Goal: Use online tool/utility: Utilize a website feature to perform a specific function

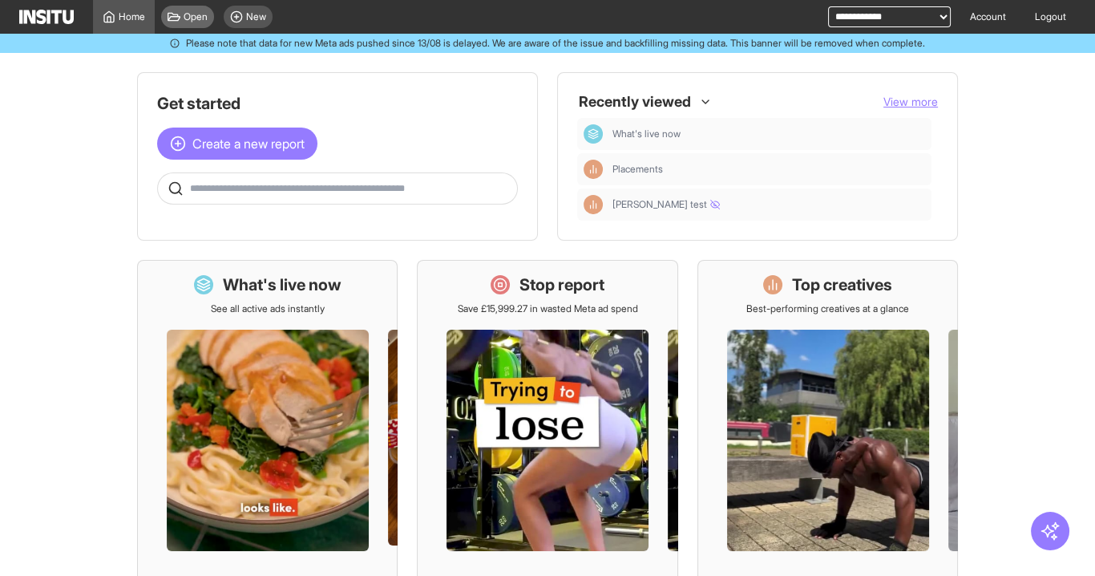
click at [191, 14] on span "Open" at bounding box center [196, 16] width 24 height 13
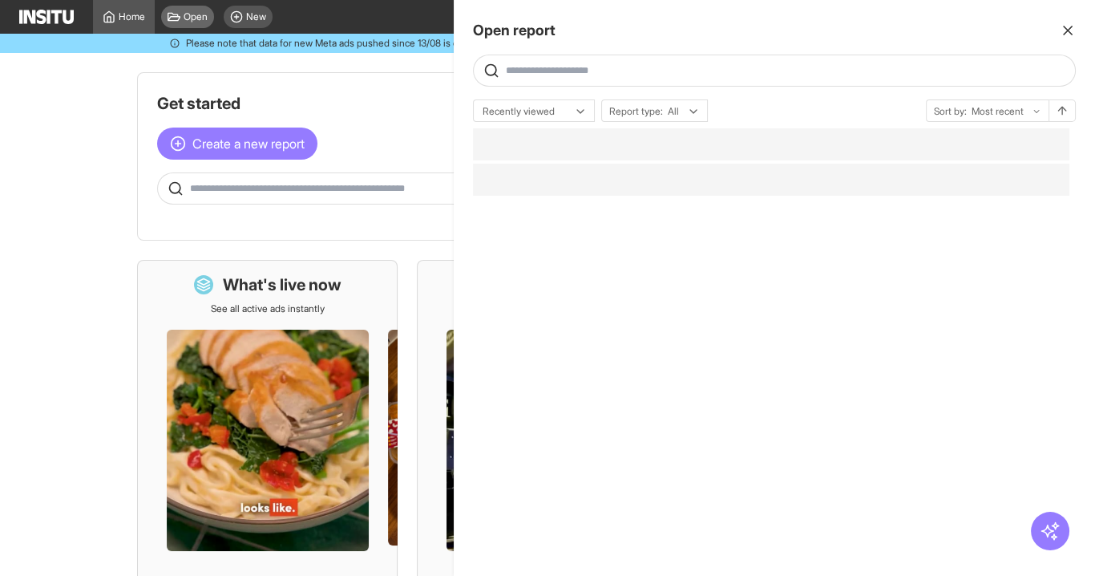
click at [247, 22] on div at bounding box center [547, 288] width 1095 height 576
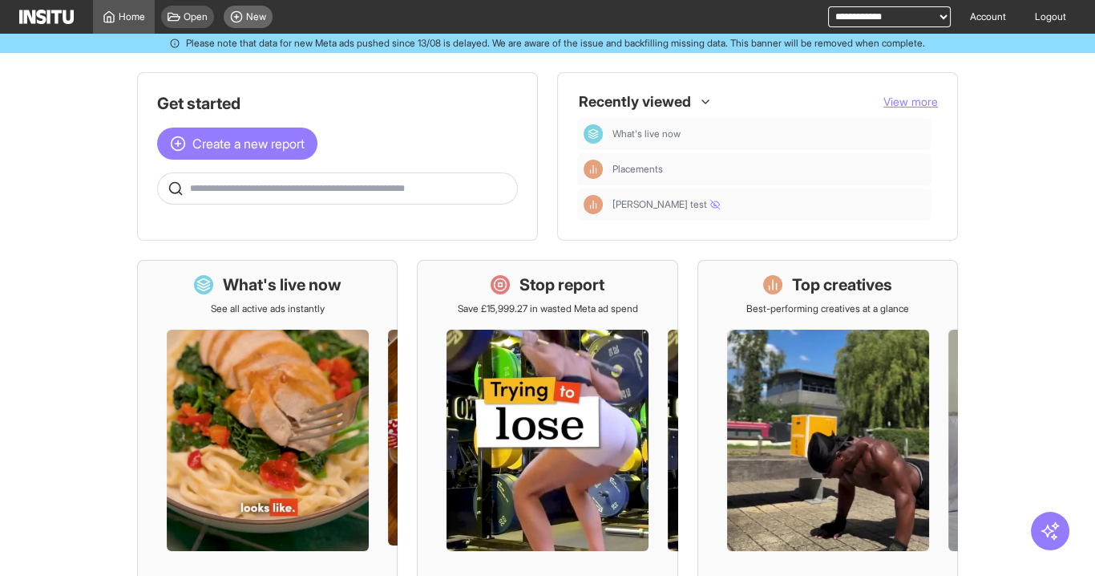
click at [237, 19] on icon at bounding box center [236, 16] width 13 height 13
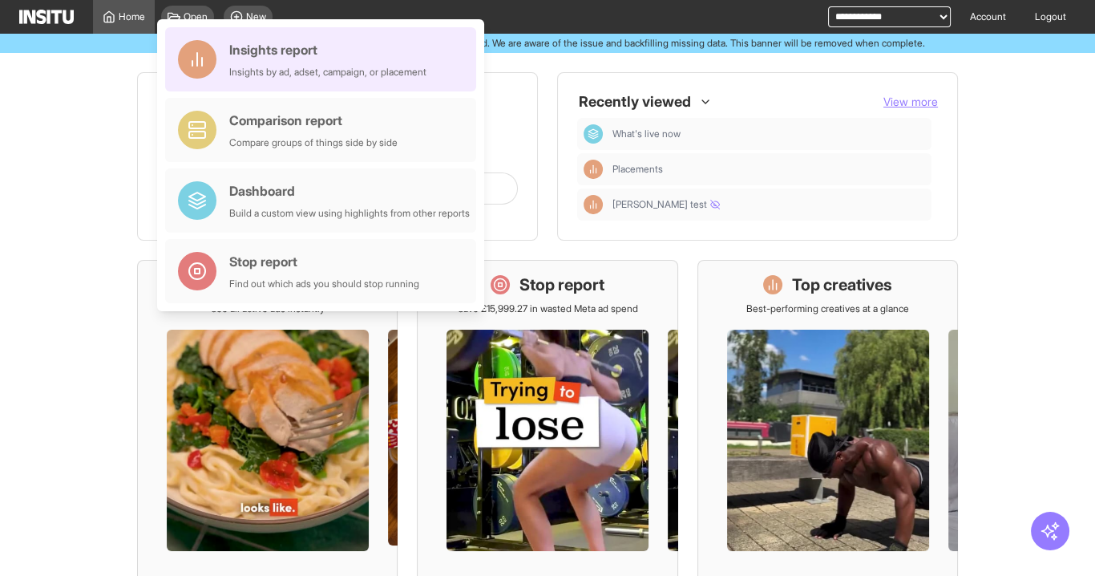
click at [290, 48] on div "Insights report" at bounding box center [327, 49] width 197 height 19
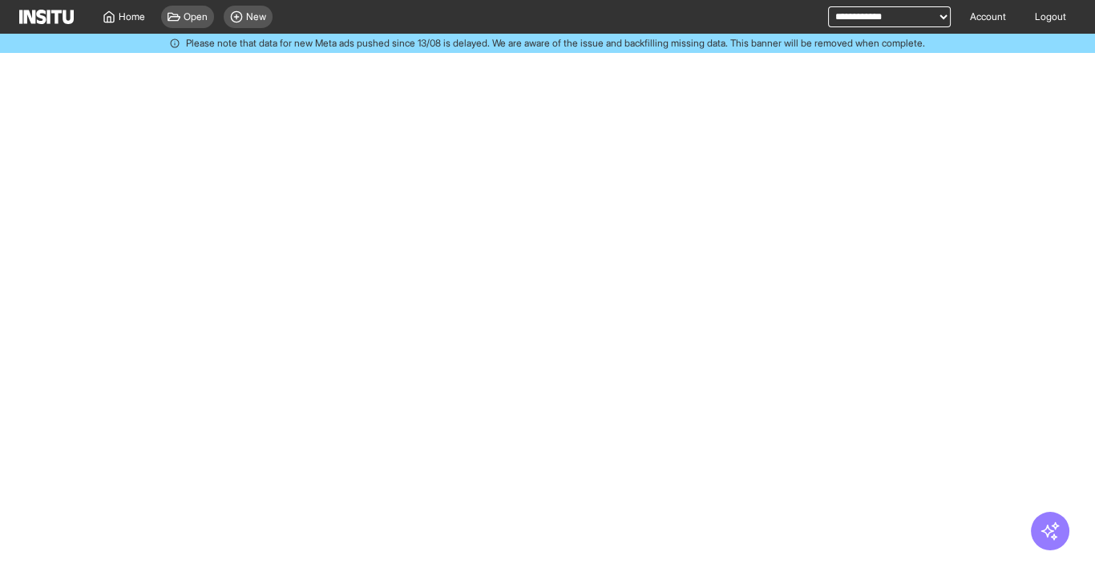
select select "**"
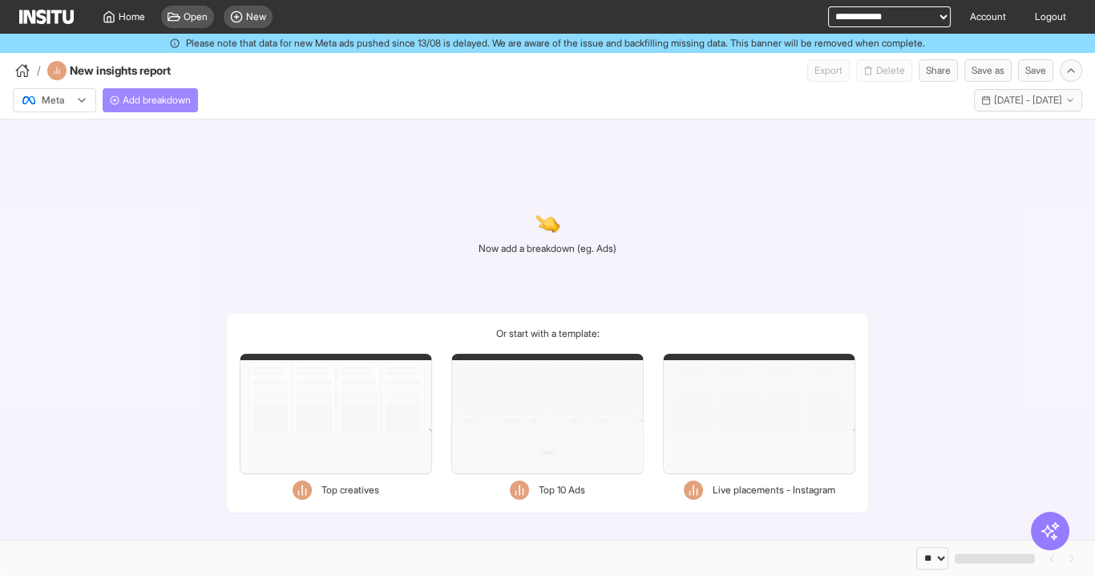
click at [135, 95] on span "Add breakdown" at bounding box center [157, 100] width 68 height 13
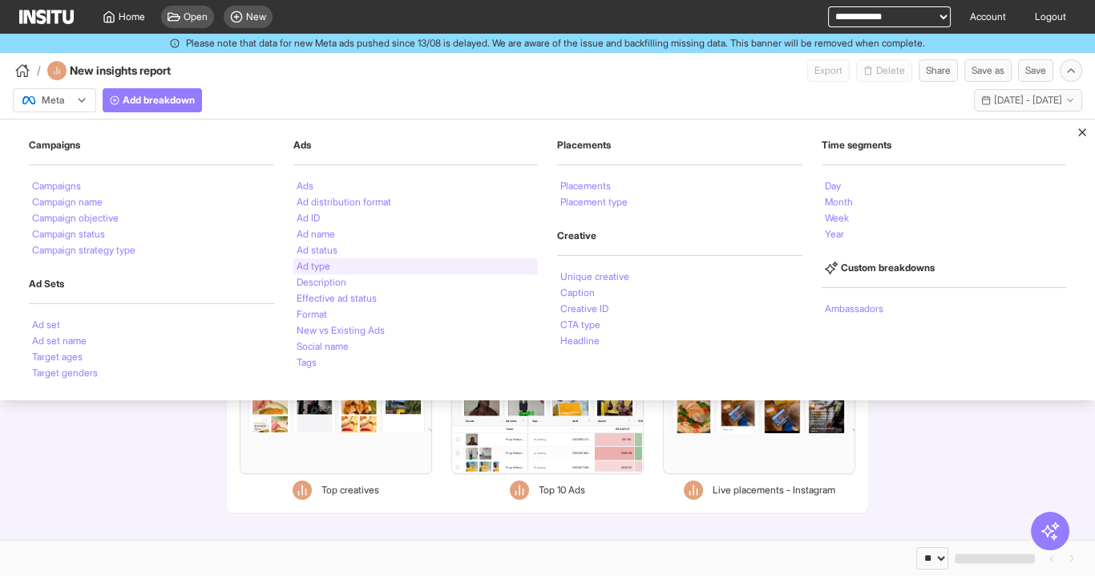
click at [327, 265] on li "Ad type" at bounding box center [314, 266] width 34 height 10
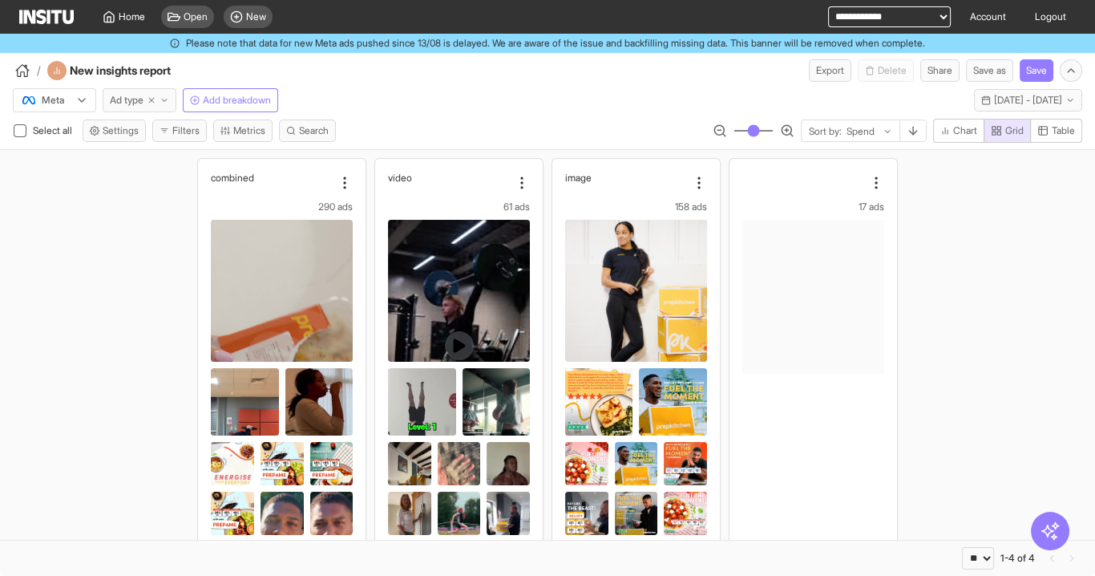
click at [152, 101] on icon "button" at bounding box center [152, 100] width 10 height 10
select select "**"
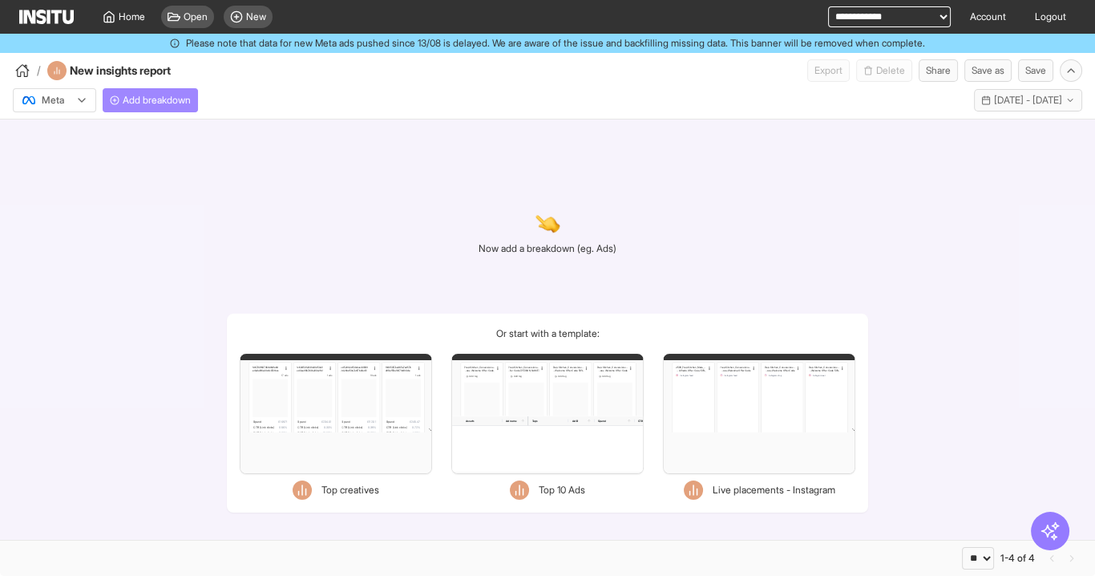
click at [163, 102] on span "Add breakdown" at bounding box center [157, 100] width 68 height 13
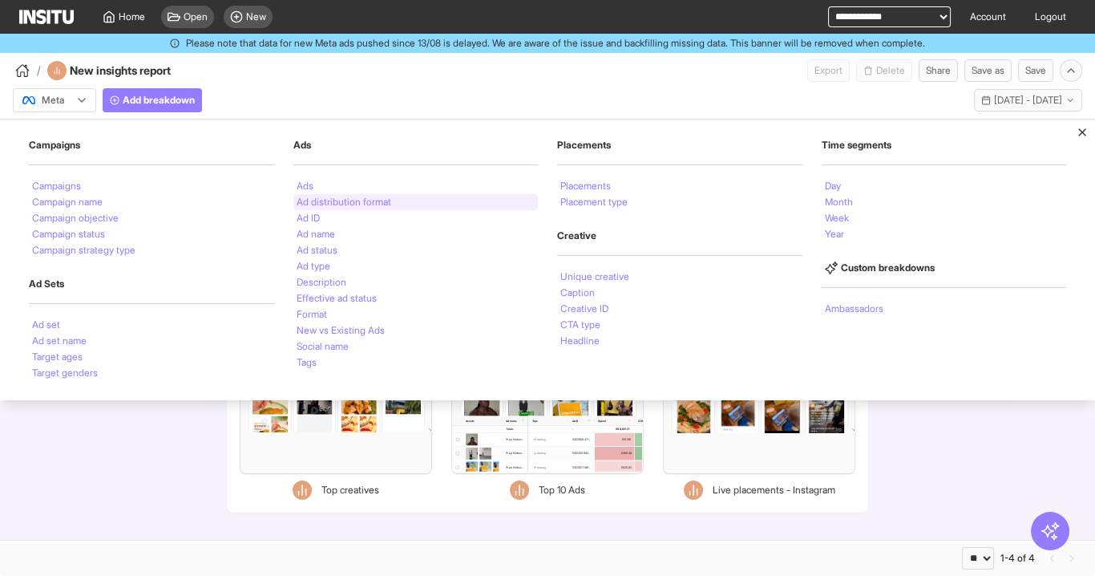
click at [415, 206] on div "Ad distribution format" at bounding box center [415, 202] width 245 height 16
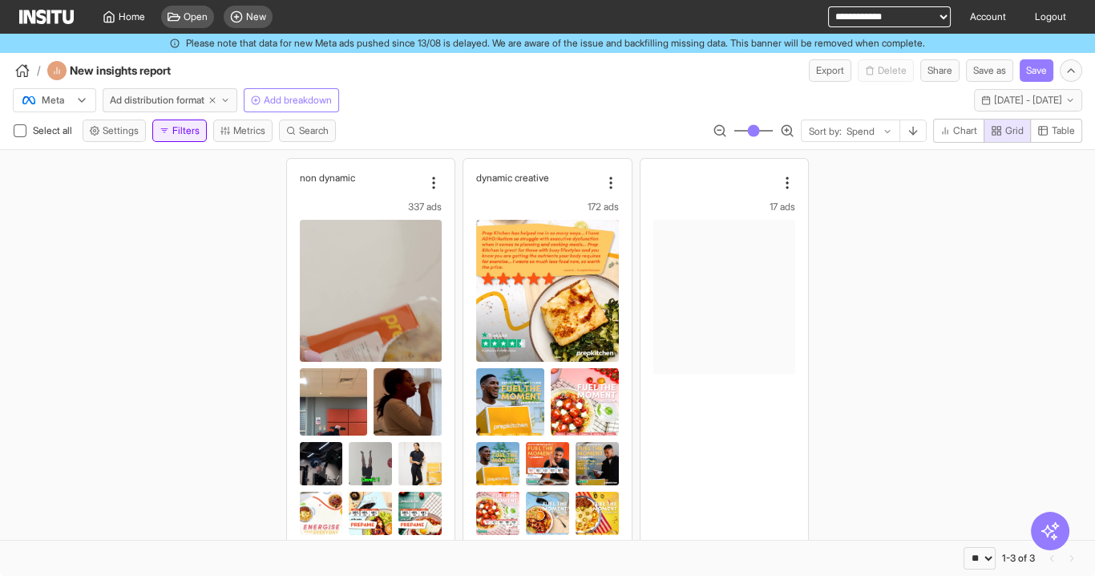
click at [167, 127] on icon "button" at bounding box center [165, 131] width 10 height 10
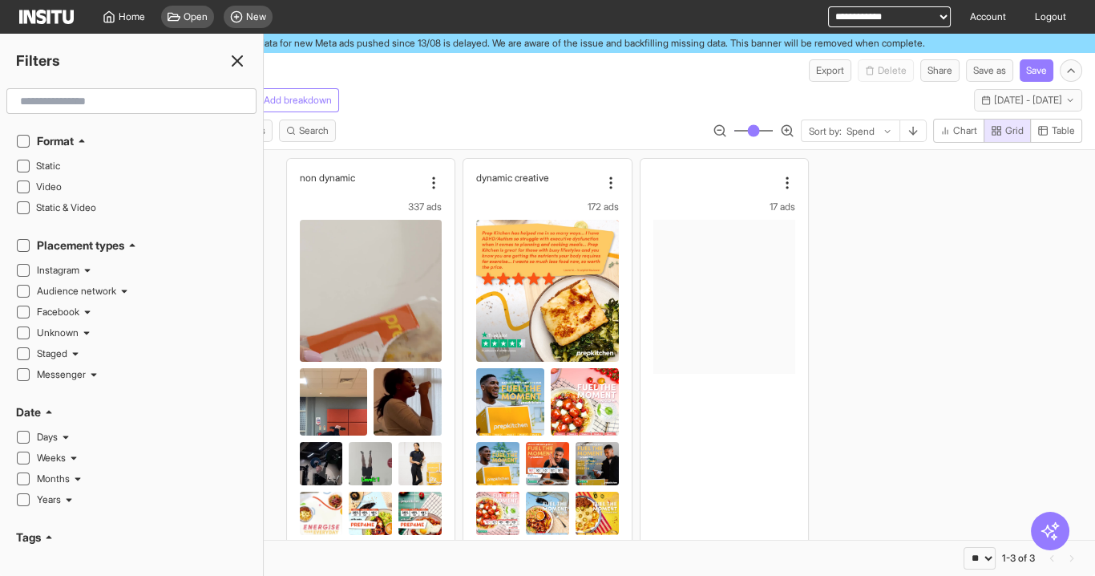
click at [83, 106] on input "text" at bounding box center [132, 101] width 236 height 29
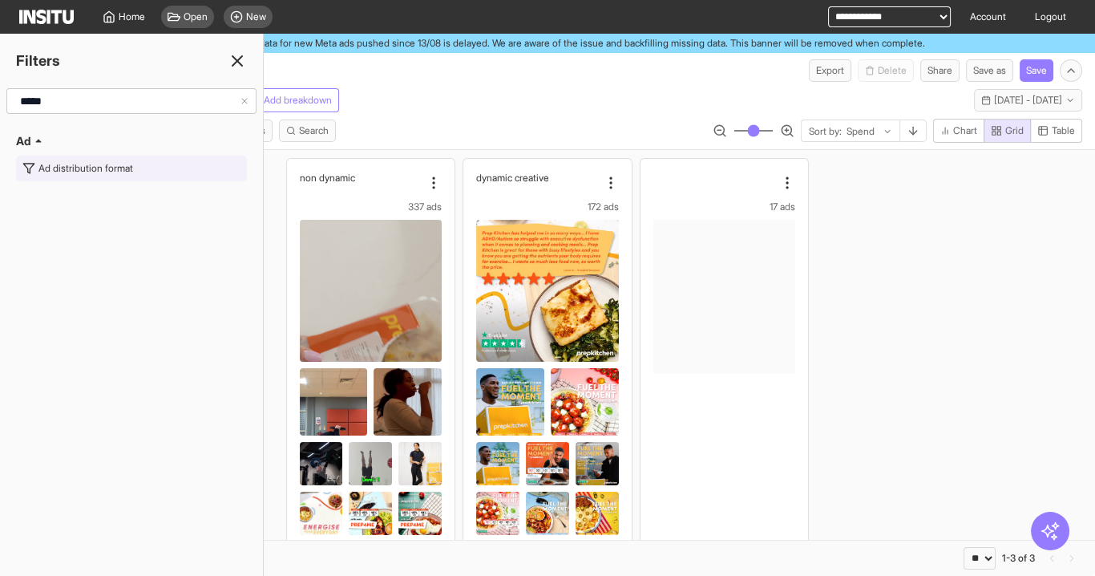
type input "*****"
click at [114, 166] on div "Ad distribution format" at bounding box center [85, 168] width 95 height 13
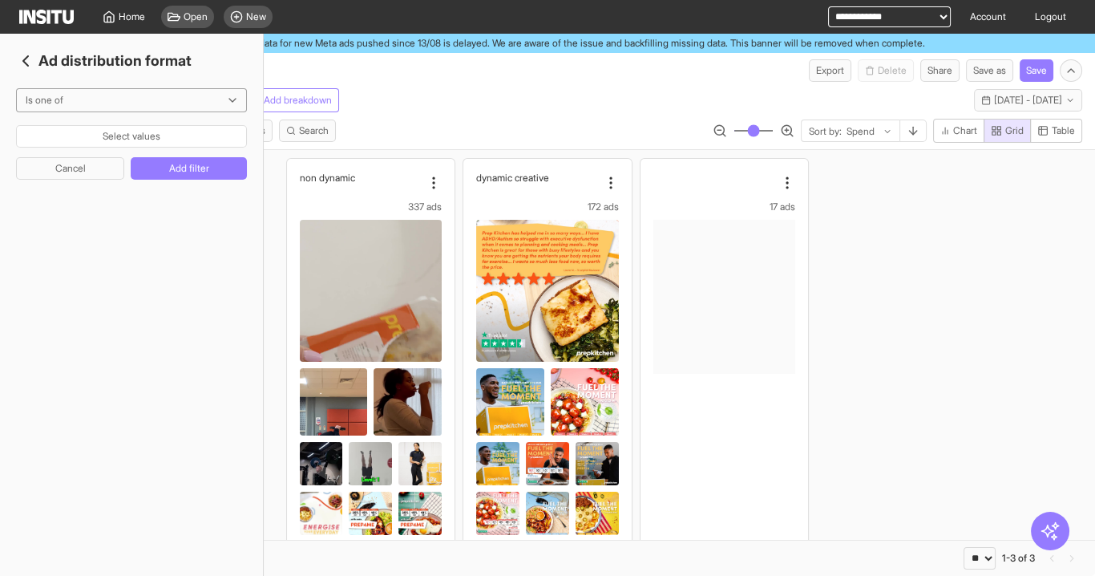
click at [138, 136] on button "Select values" at bounding box center [131, 136] width 231 height 22
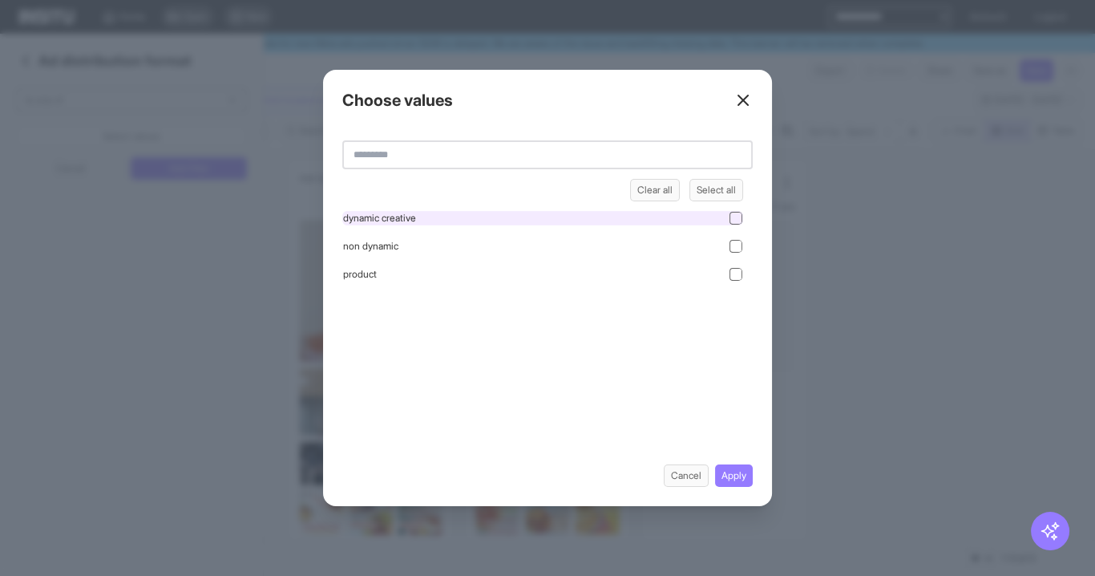
click at [459, 215] on div "dynamic creative" at bounding box center [542, 218] width 401 height 14
click at [729, 475] on button "Apply" at bounding box center [734, 475] width 38 height 22
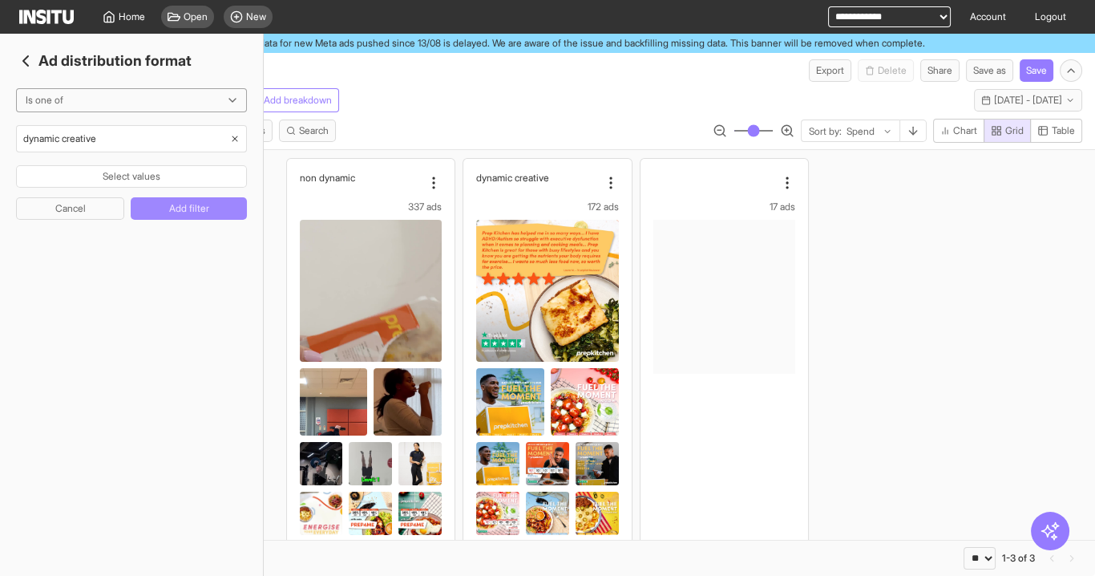
click at [203, 205] on button "Add filter" at bounding box center [189, 208] width 116 height 22
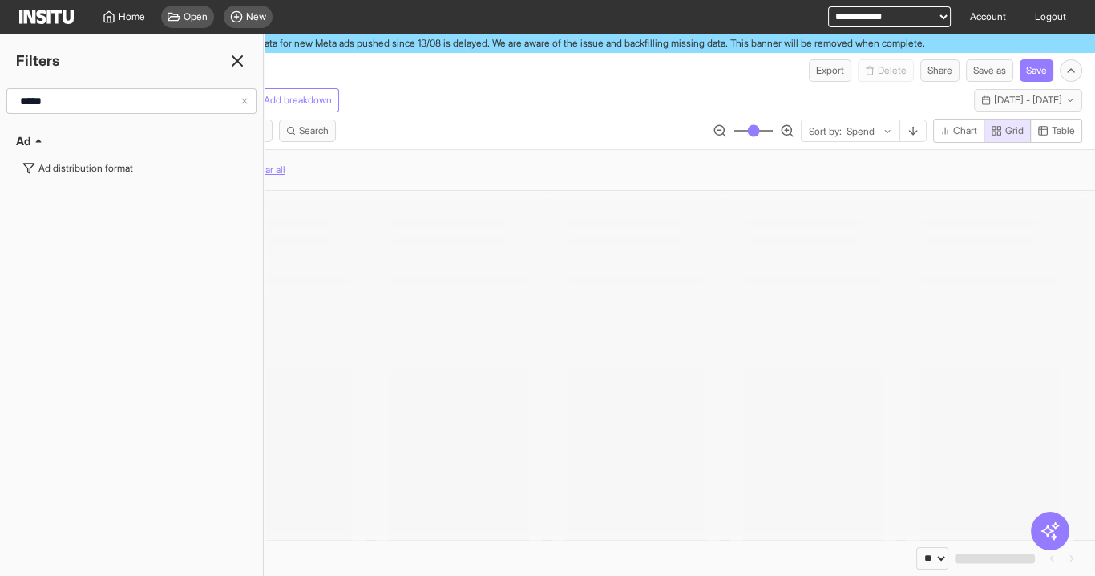
click at [235, 61] on icon at bounding box center [237, 60] width 19 height 19
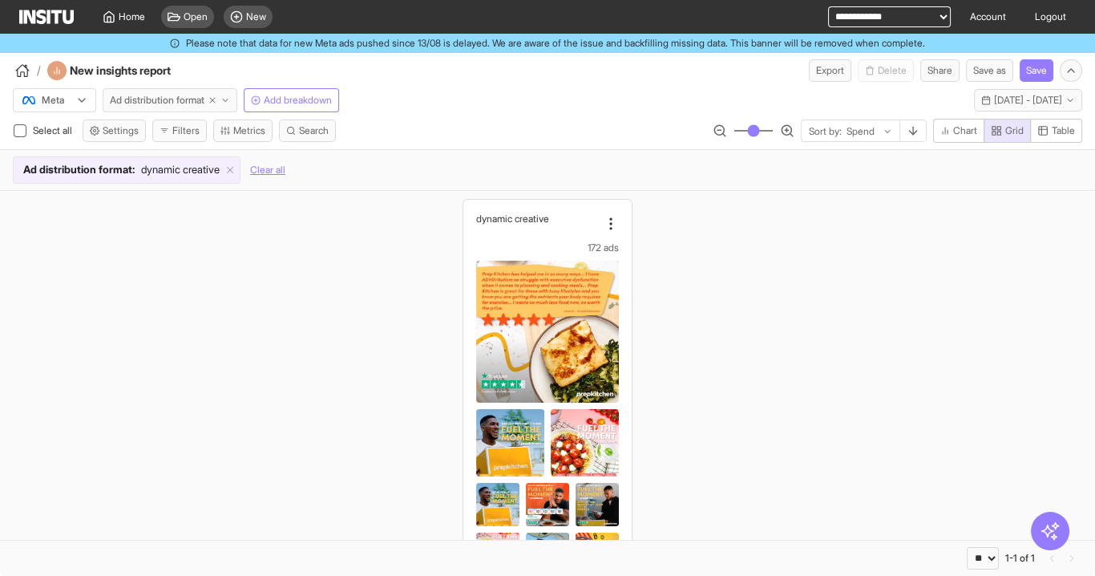
click at [181, 95] on span "Ad distribution format" at bounding box center [157, 100] width 95 height 13
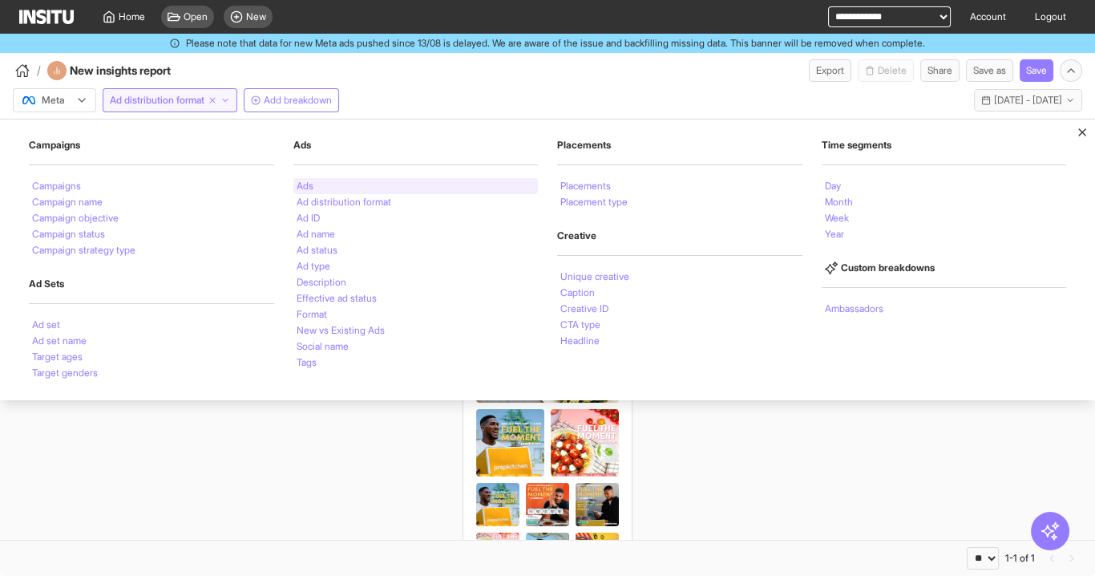
click at [313, 184] on li "Ads" at bounding box center [305, 186] width 17 height 10
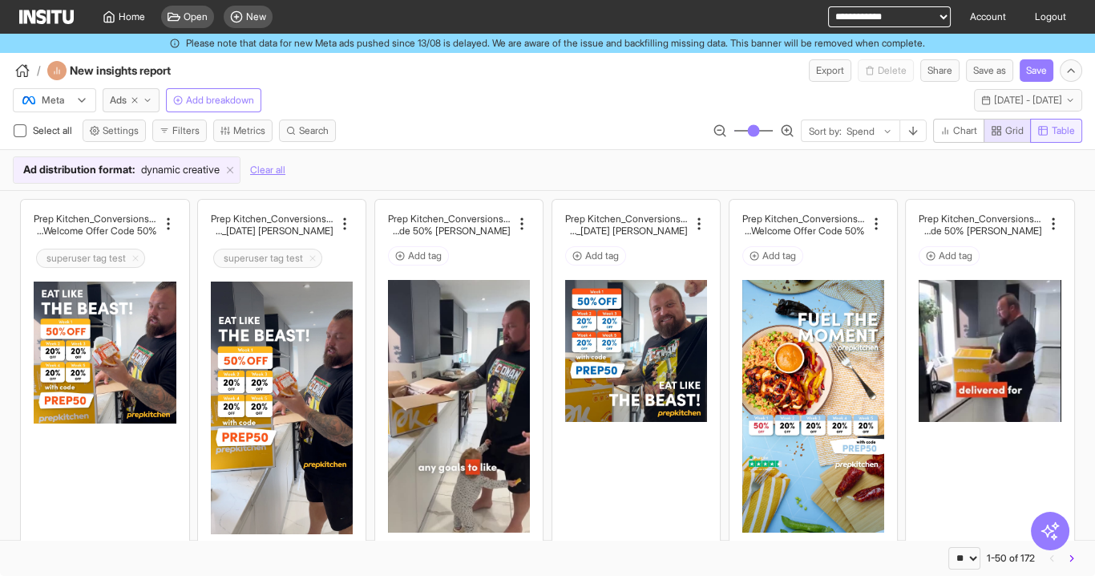
click at [1066, 133] on span "Table" at bounding box center [1063, 130] width 23 height 13
click at [1008, 129] on span "Grid" at bounding box center [1014, 130] width 18 height 13
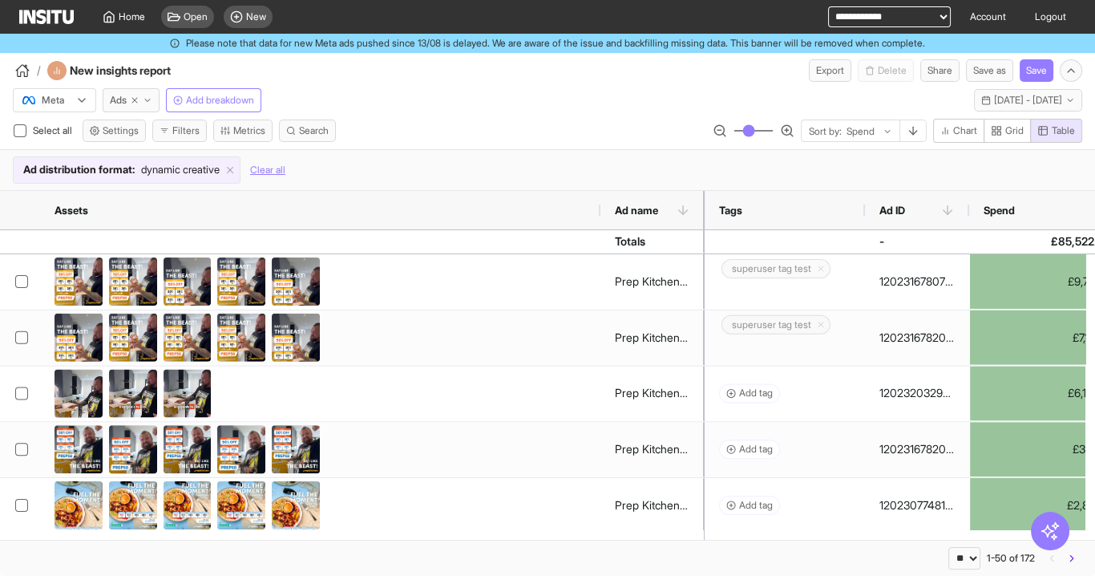
drag, startPoint x: 197, startPoint y: 208, endPoint x: 597, endPoint y: 232, distance: 400.8
click at [597, 232] on div "Assets Ad name Tags Ad ID -" at bounding box center [547, 365] width 1095 height 349
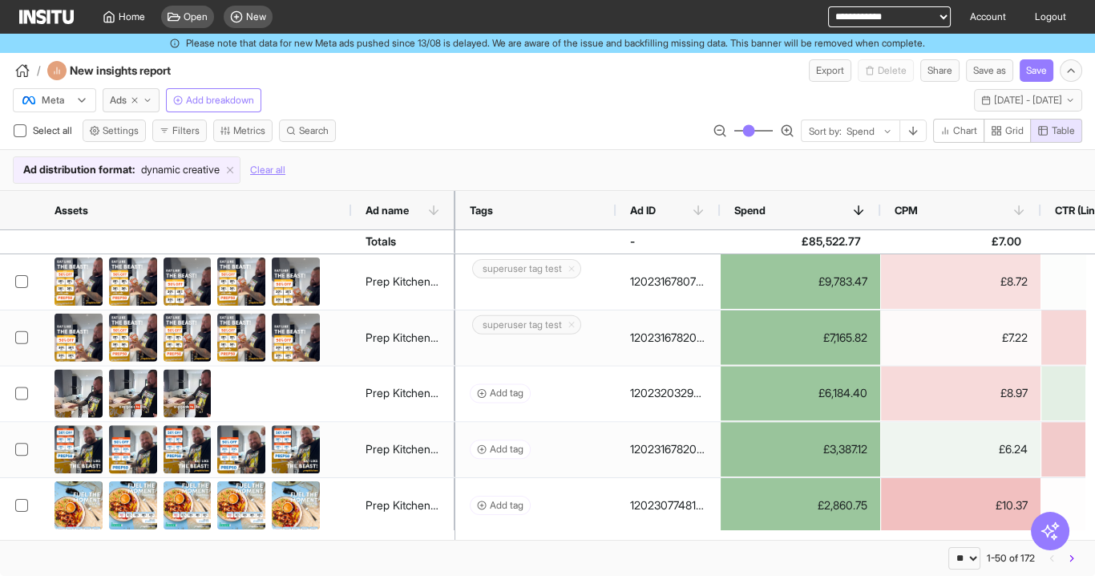
drag, startPoint x: 599, startPoint y: 204, endPoint x: 368, endPoint y: 215, distance: 231.1
click at [351, 217] on div at bounding box center [351, 210] width 6 height 38
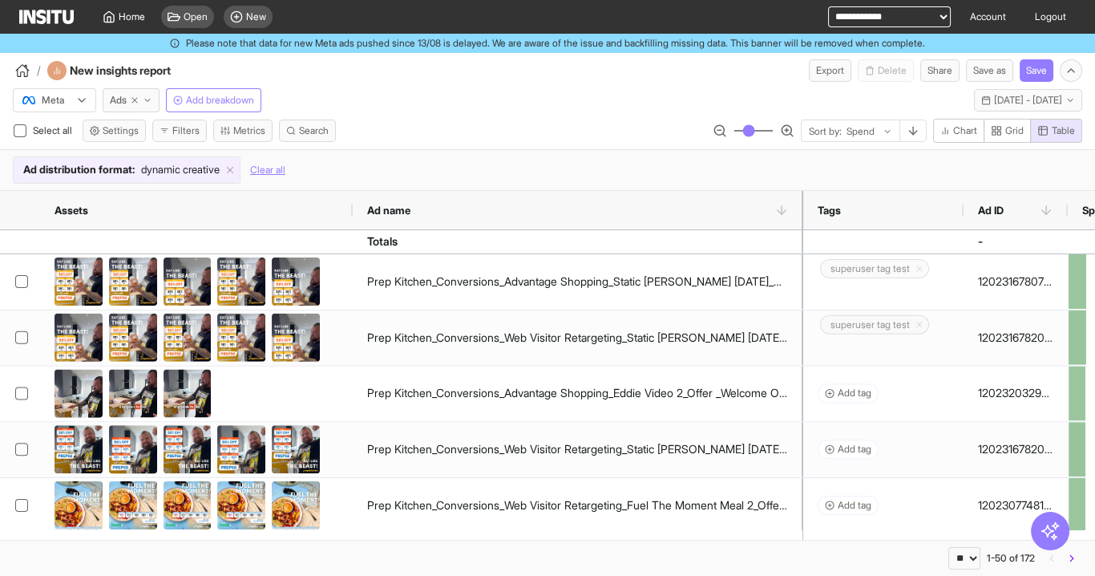
drag, startPoint x: 455, startPoint y: 208, endPoint x: 800, endPoint y: 217, distance: 345.6
click at [800, 217] on div at bounding box center [803, 210] width 6 height 38
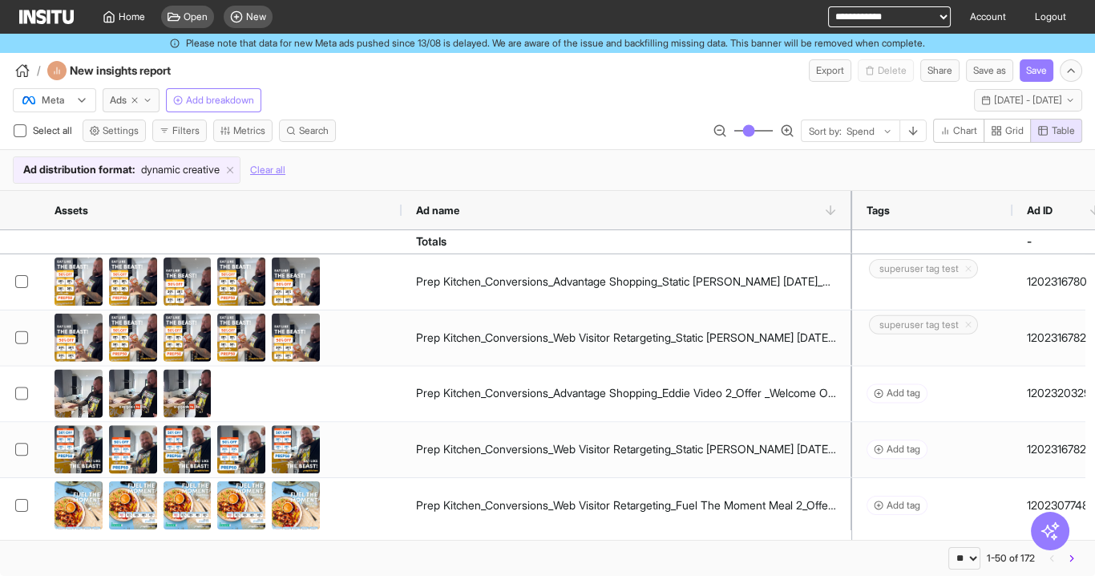
drag, startPoint x: 351, startPoint y: 202, endPoint x: 400, endPoint y: 208, distance: 49.2
click at [400, 208] on div at bounding box center [401, 210] width 6 height 38
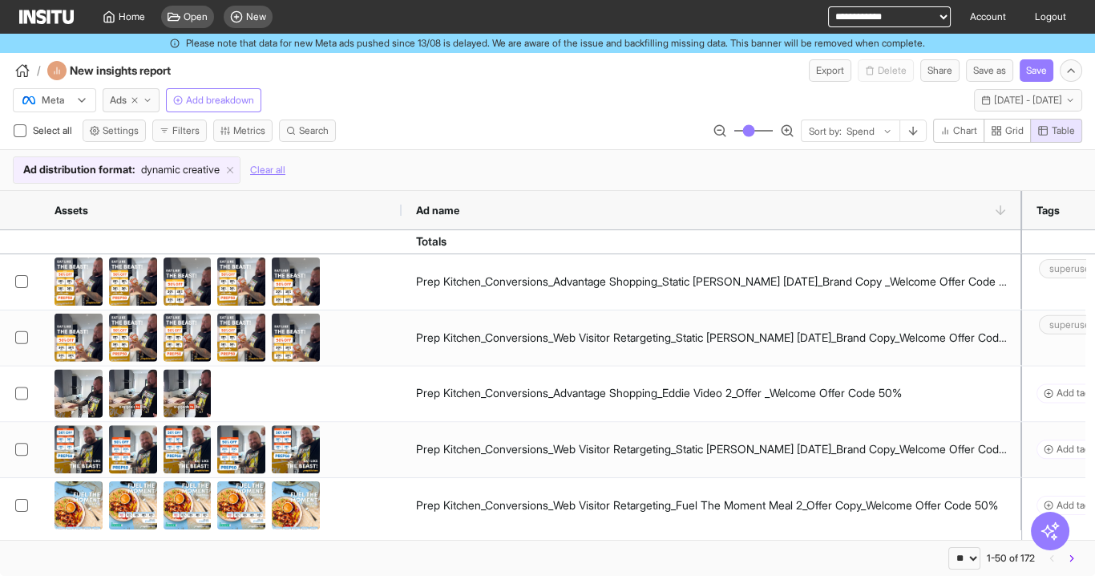
drag, startPoint x: 850, startPoint y: 203, endPoint x: 1093, endPoint y: 212, distance: 243.9
click at [1093, 212] on div "Assets Ad name Tags Ad ID" at bounding box center [547, 210] width 1095 height 39
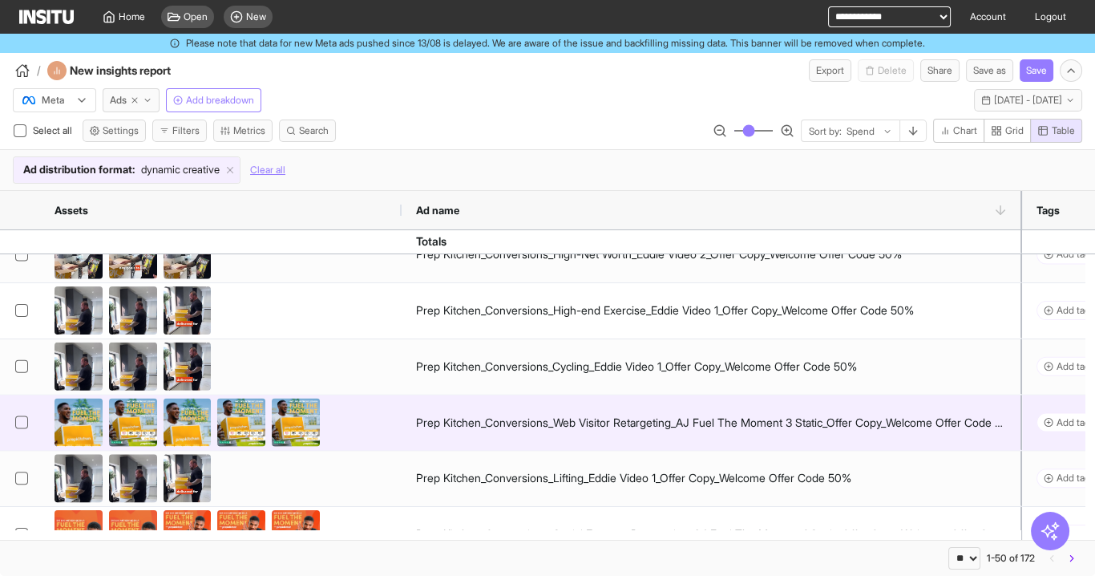
scroll to position [828, 0]
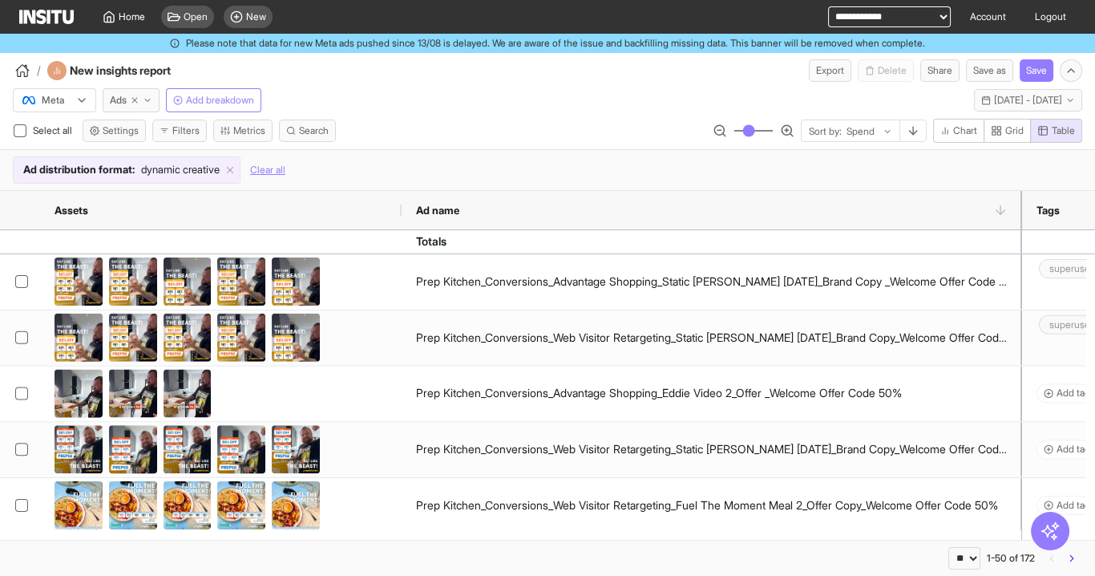
click at [173, 173] on span "dynamic creative" at bounding box center [180, 170] width 79 height 16
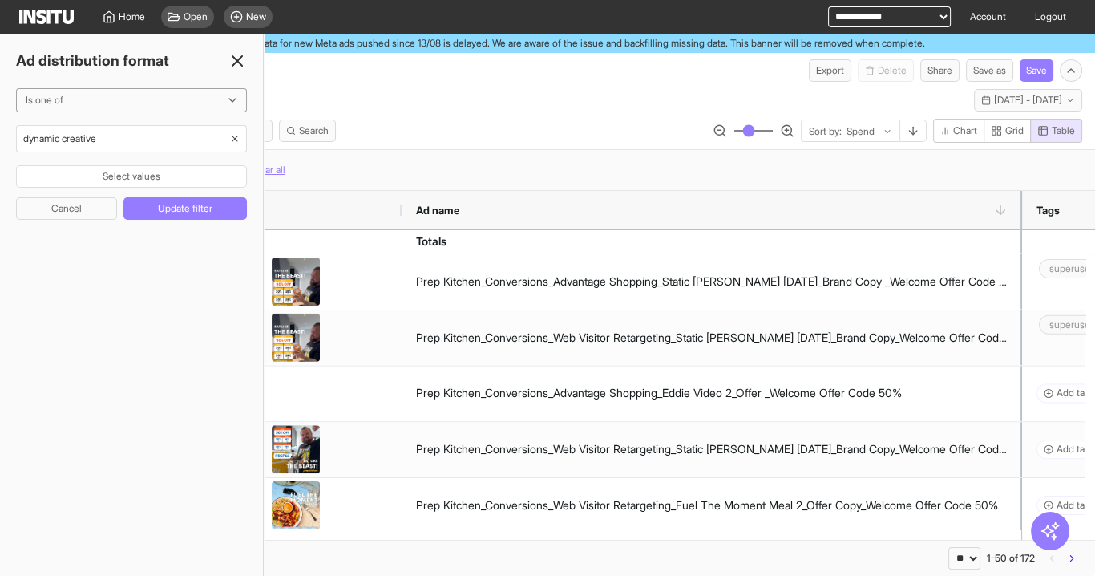
click at [165, 143] on span "dynamic creative" at bounding box center [126, 138] width 207 height 13
click at [243, 132] on div "dynamic creative" at bounding box center [131, 138] width 231 height 27
click at [238, 135] on icon "button" at bounding box center [235, 139] width 10 height 10
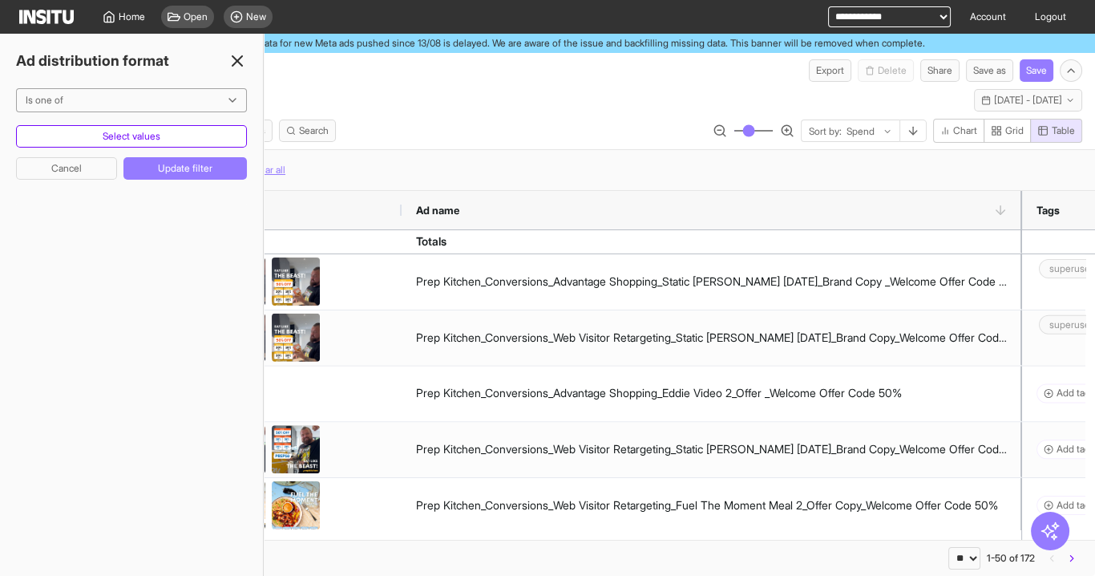
click at [186, 136] on button "Select values" at bounding box center [131, 136] width 231 height 22
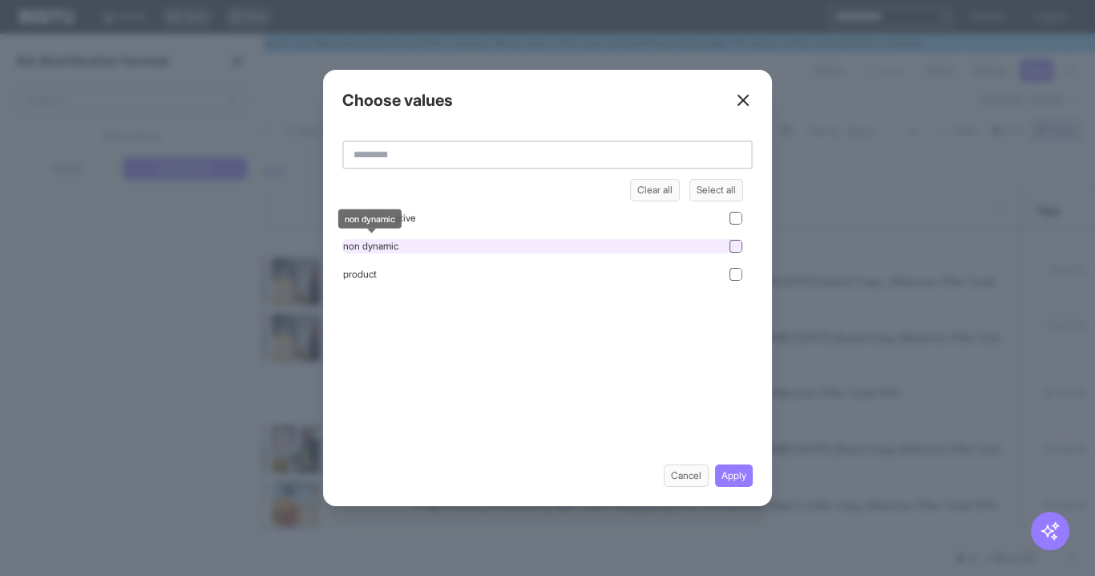
click at [390, 244] on span "non dynamic" at bounding box center [370, 246] width 55 height 13
click at [729, 475] on button "Apply" at bounding box center [734, 475] width 38 height 22
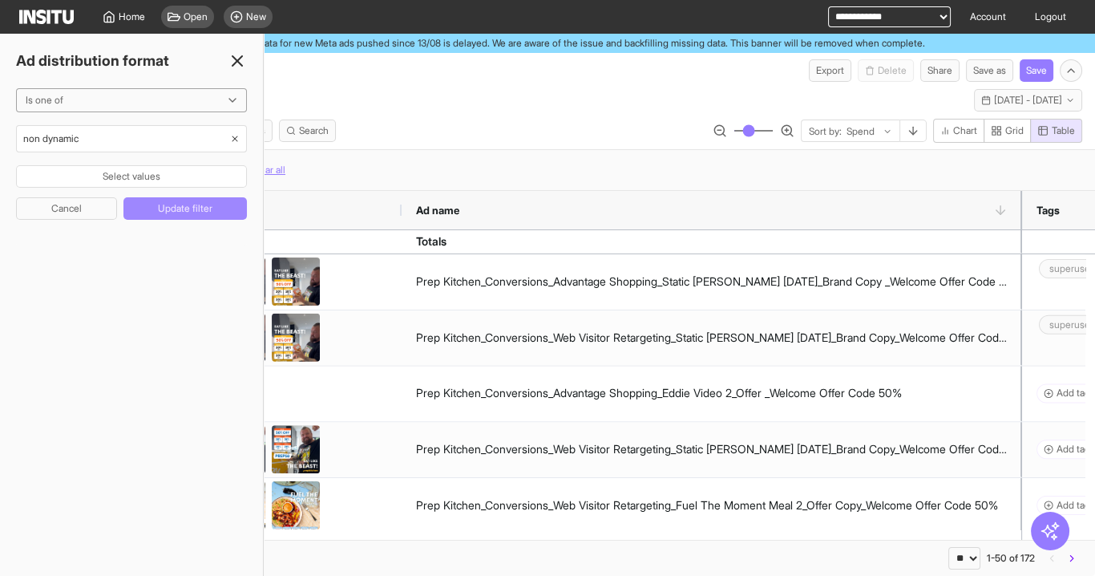
click at [205, 202] on button "Update filter" at bounding box center [184, 208] width 123 height 22
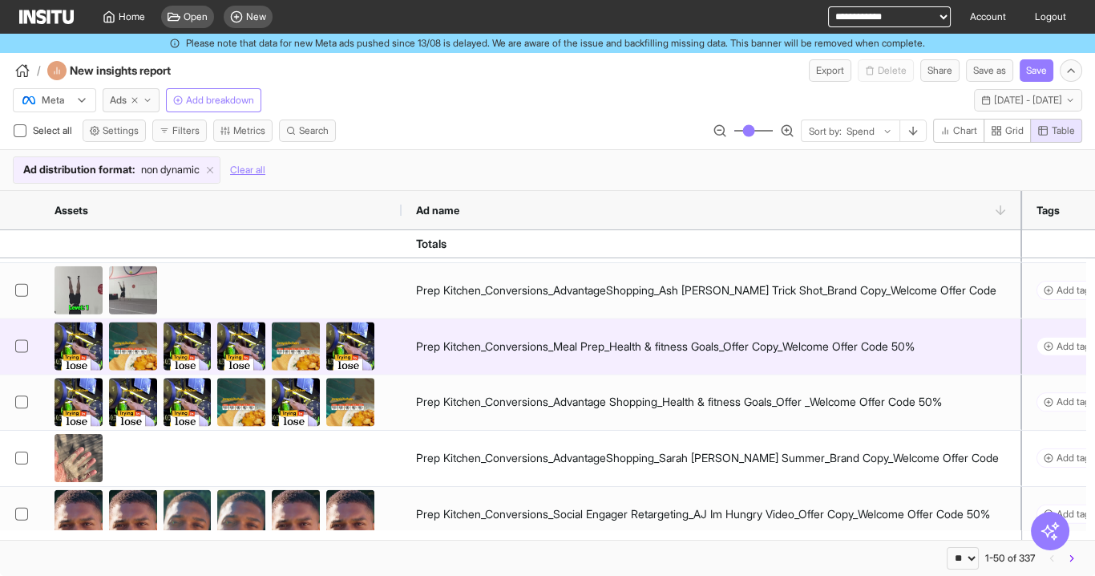
scroll to position [898, 0]
